Goal: Book appointment/travel/reservation

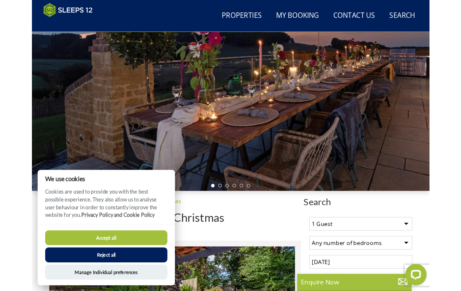
scroll to position [105, 0]
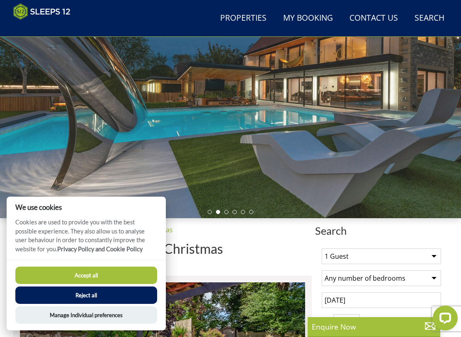
click at [121, 275] on button "Accept all" at bounding box center [86, 275] width 142 height 17
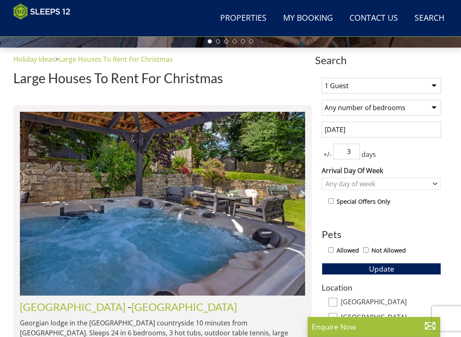
scroll to position [276, 0]
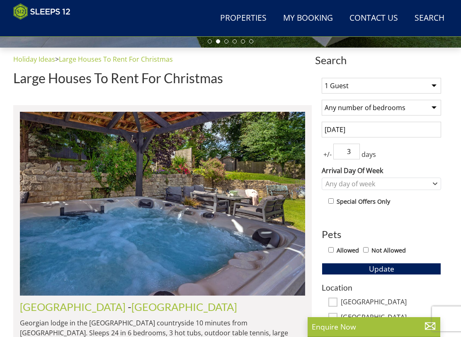
click at [435, 82] on select "1 Guest 2 Guests 3 Guests 4 Guests 5 Guests 6 Guests 7 Guests 8 Guests 9 Guests…" at bounding box center [381, 86] width 119 height 16
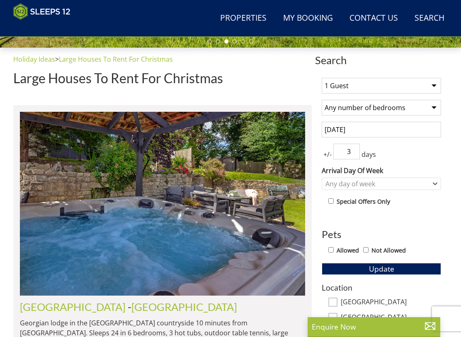
select select "12"
click at [428, 106] on select "Any number of bedrooms 4 Bedrooms 5 Bedrooms 6 Bedrooms 7 Bedrooms 8 Bedrooms 9…" at bounding box center [381, 108] width 119 height 16
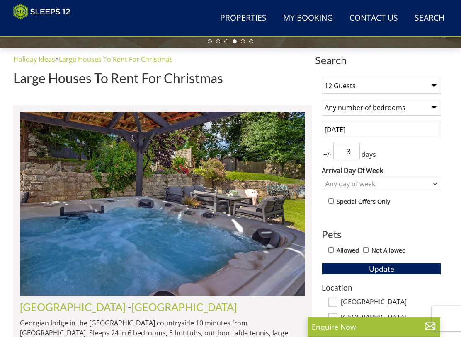
select select "6"
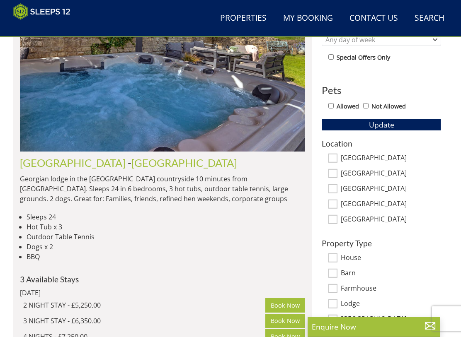
scroll to position [420, 0]
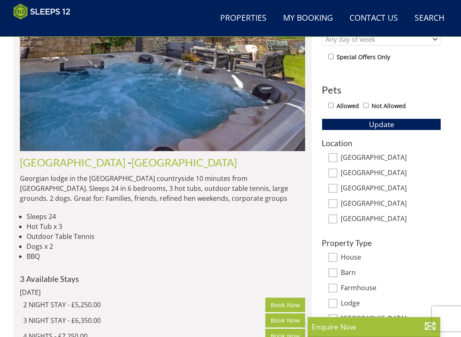
click at [331, 160] on input "[GEOGRAPHIC_DATA]" at bounding box center [332, 157] width 9 height 9
checkbox input "true"
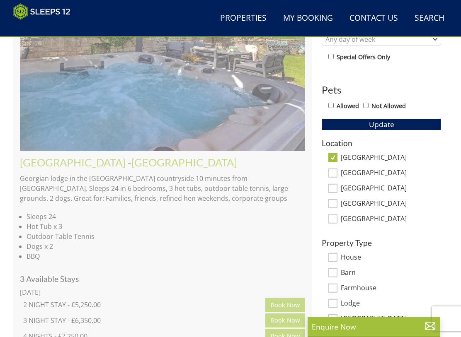
click at [335, 173] on input "[GEOGRAPHIC_DATA]" at bounding box center [332, 173] width 9 height 9
checkbox input "true"
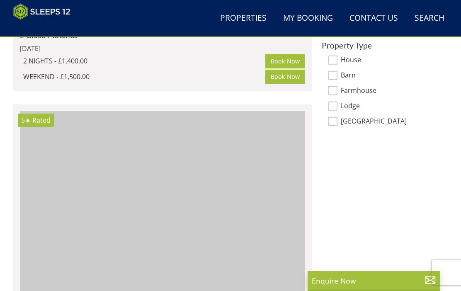
scroll to position [0, 3421]
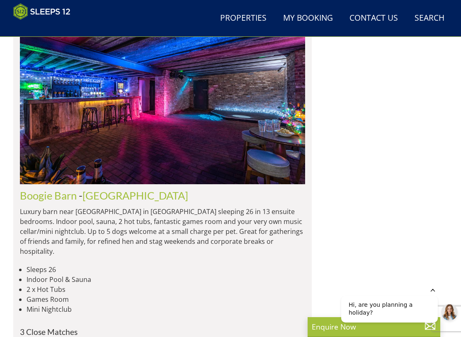
scroll to position [2098, 0]
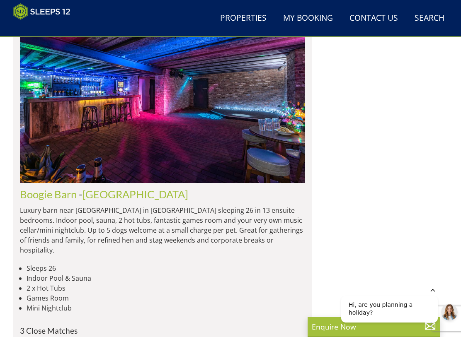
click at [227, 283] on li "2 x Hot Tubs" at bounding box center [166, 288] width 278 height 10
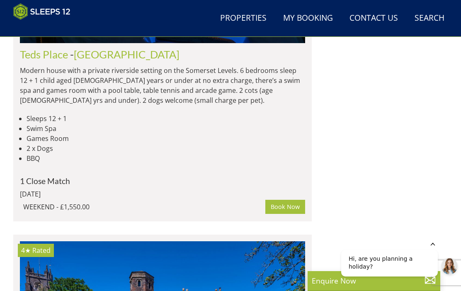
scroll to position [7731, 0]
